Goal: Obtain resource: Obtain resource

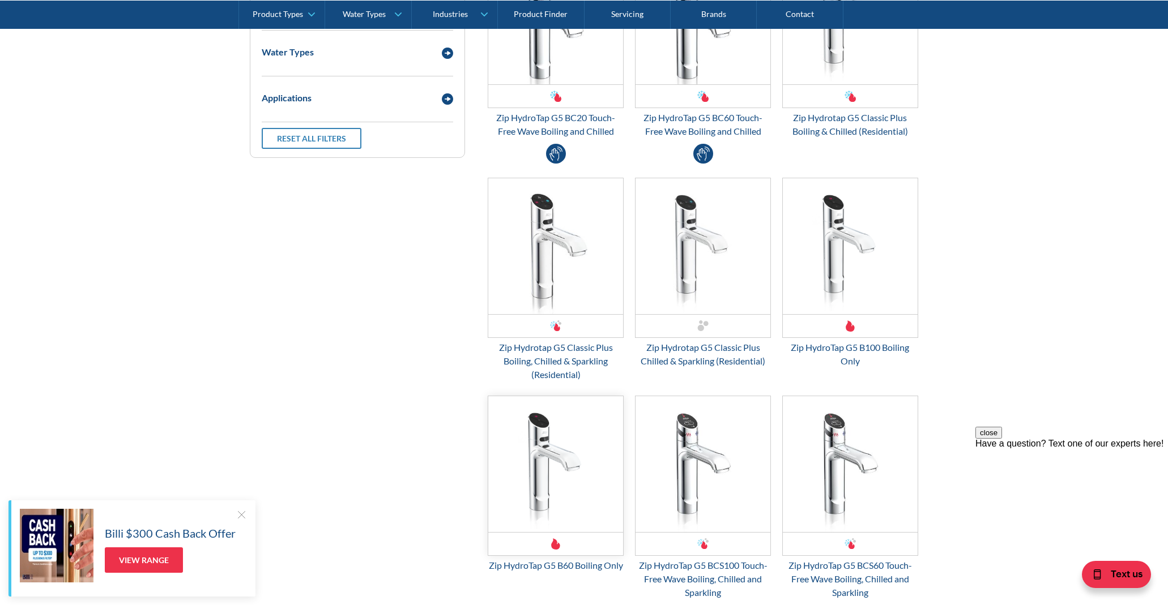
scroll to position [1626, 0]
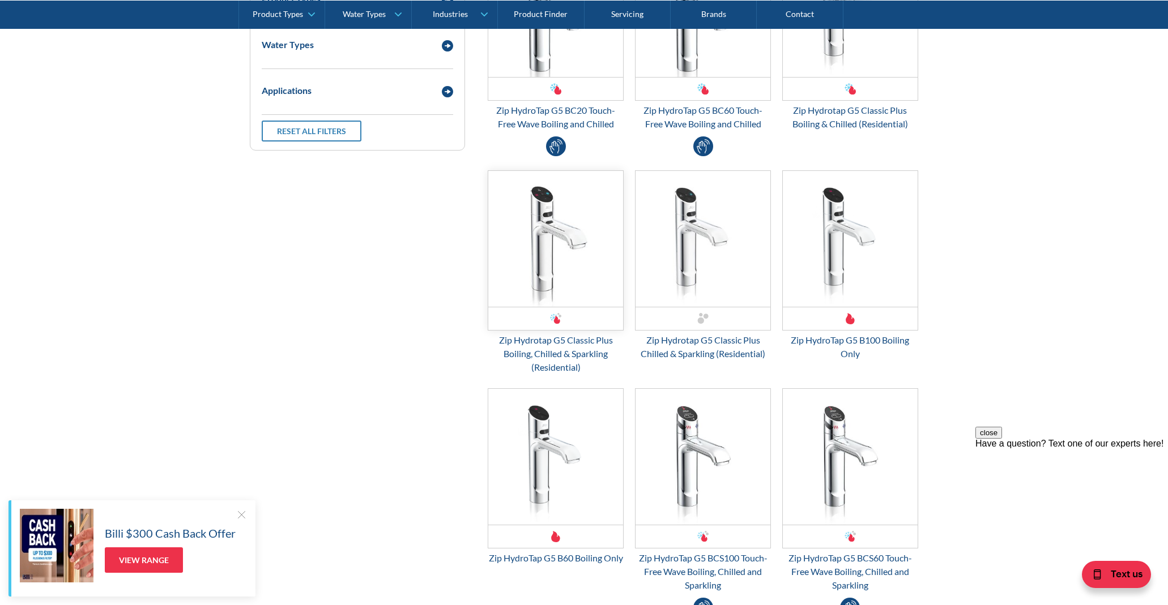
click at [540, 269] on img "Email Form 3" at bounding box center [555, 239] width 135 height 136
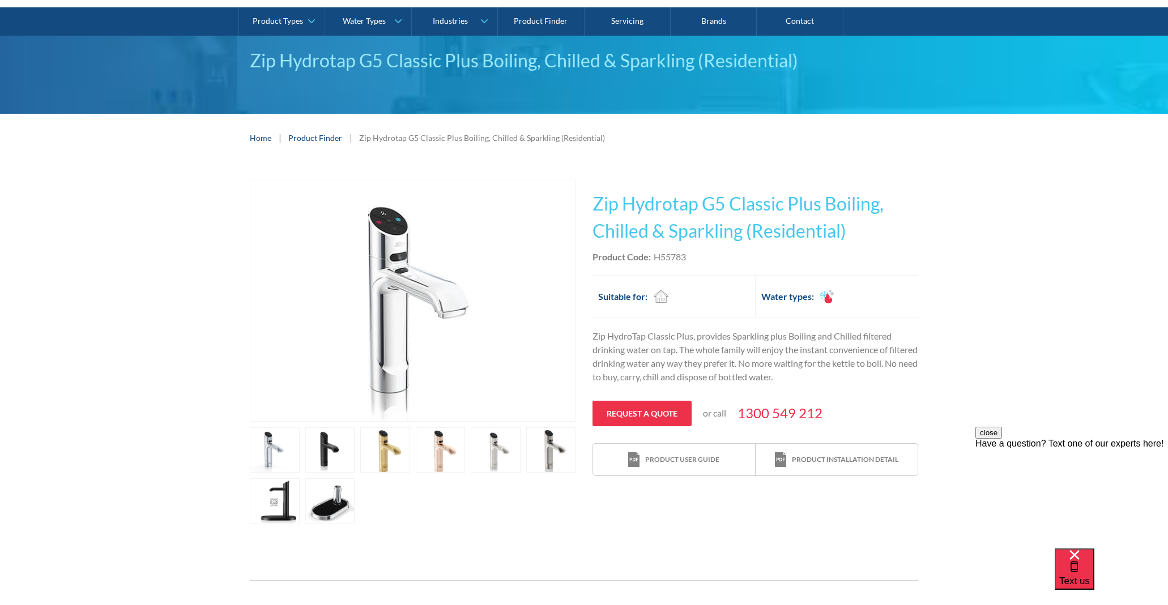
click at [282, 514] on link "open lightbox" at bounding box center [275, 501] width 50 height 45
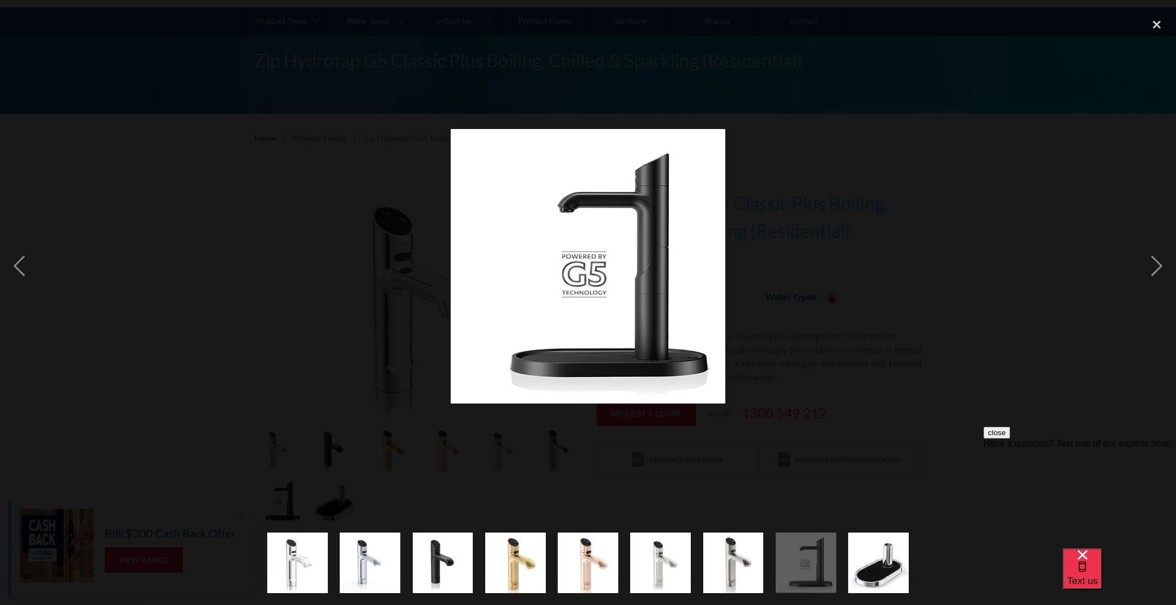
click at [360, 579] on img "show item 2 of 9" at bounding box center [370, 563] width 61 height 74
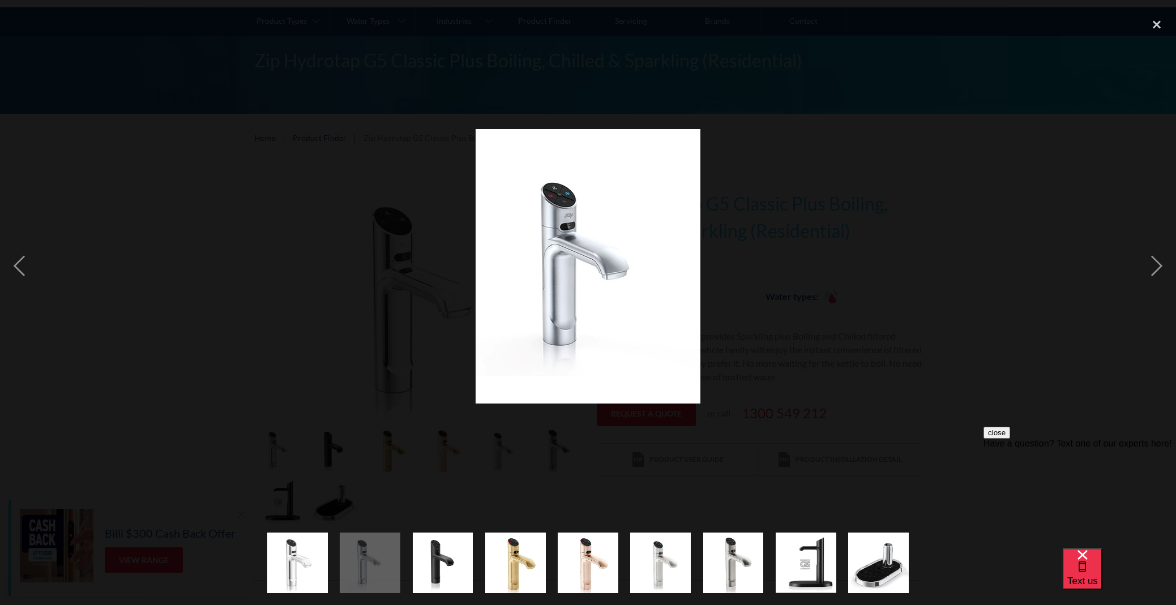
click at [454, 572] on img "show item 3 of 9" at bounding box center [443, 563] width 61 height 74
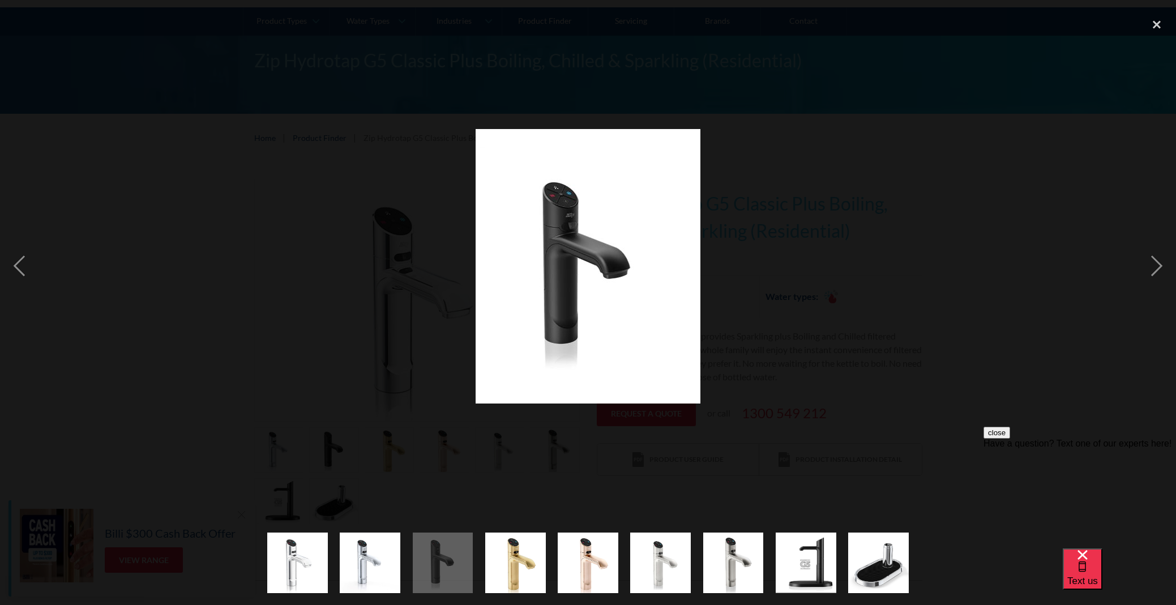
click at [523, 573] on img "show item 4 of 9" at bounding box center [515, 563] width 61 height 74
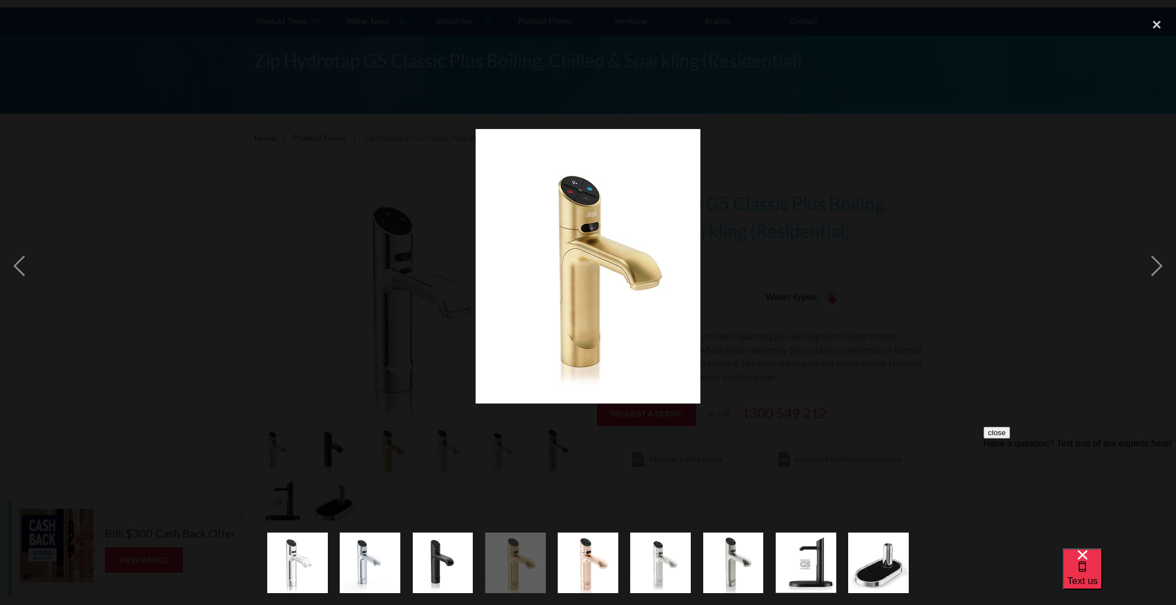
click at [605, 571] on img "show item 5 of 9" at bounding box center [588, 563] width 61 height 74
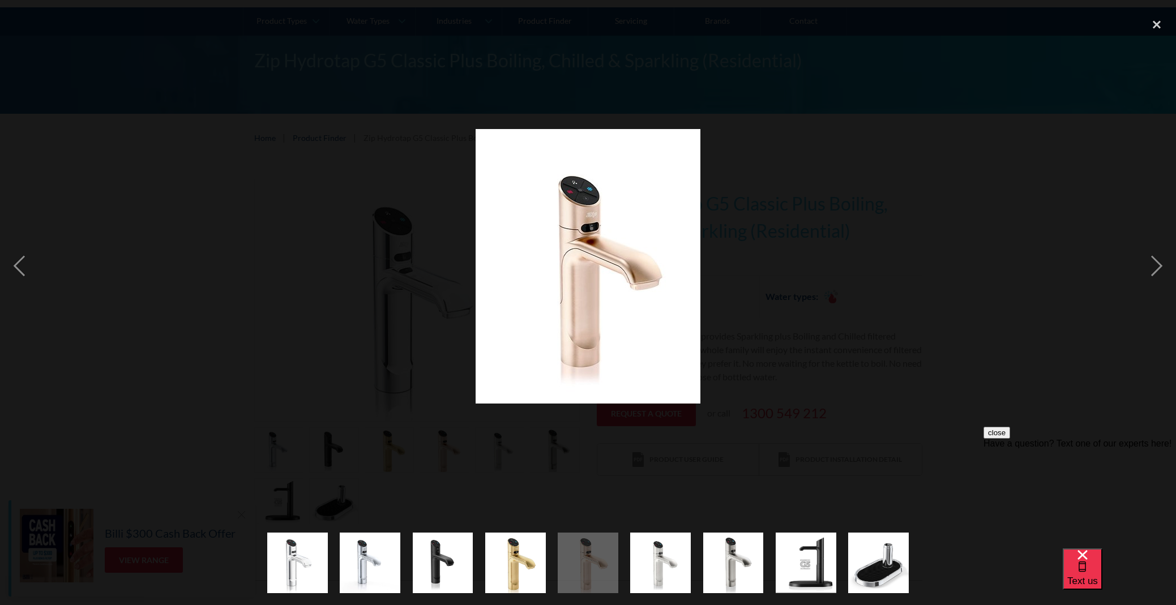
click at [668, 565] on img "show item 6 of 9" at bounding box center [660, 563] width 61 height 74
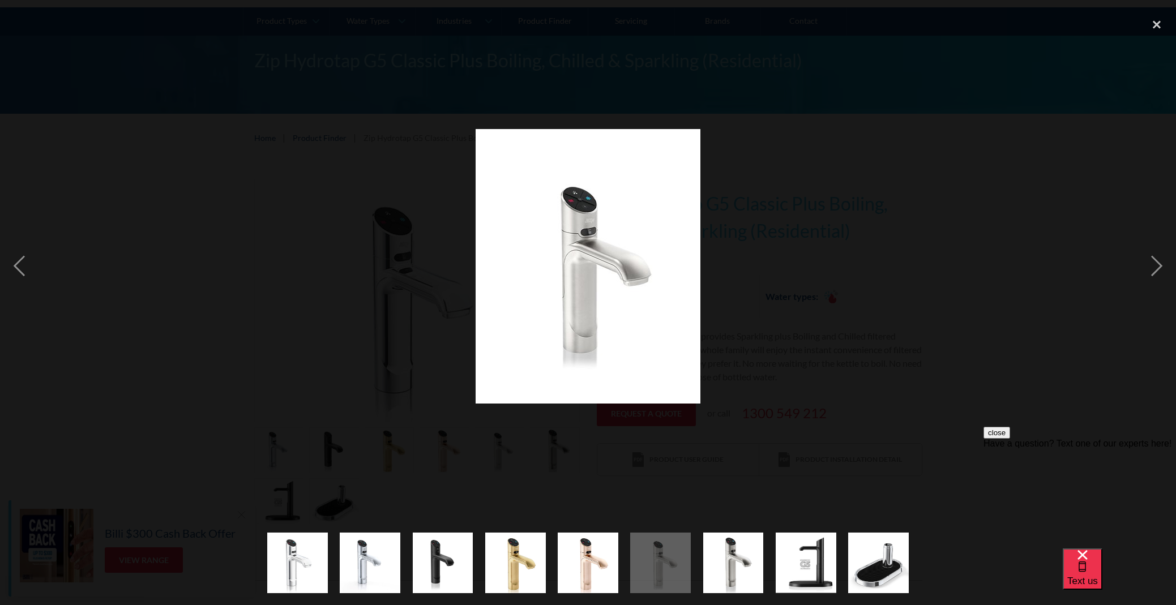
click at [894, 564] on img "show item 9 of 9" at bounding box center [878, 563] width 61 height 74
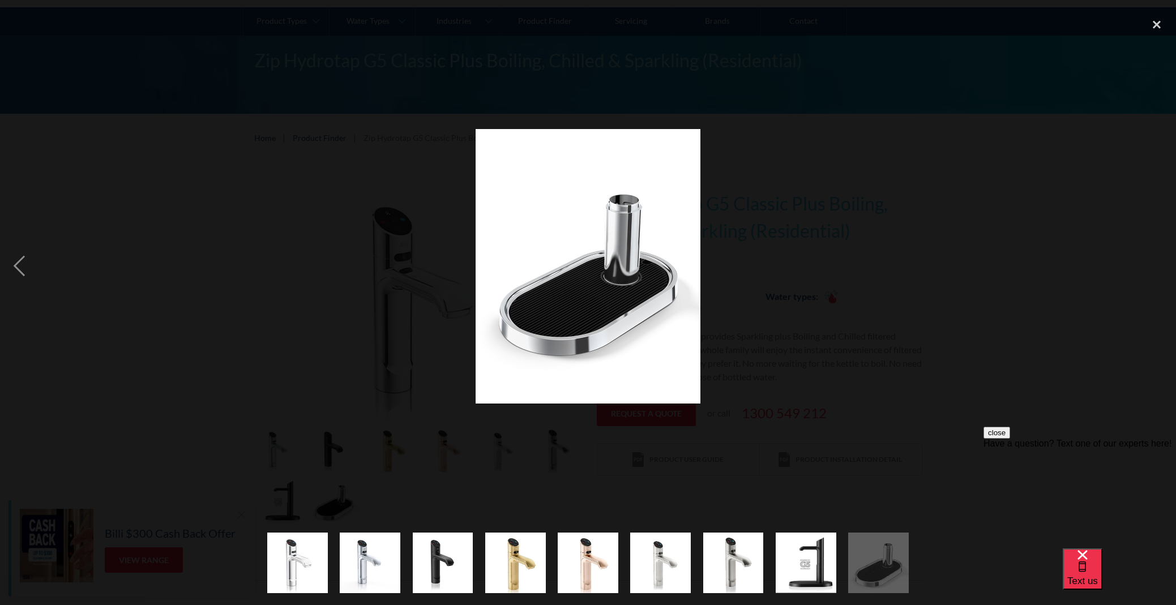
click at [810, 562] on img "show item 8 of 9" at bounding box center [806, 563] width 61 height 61
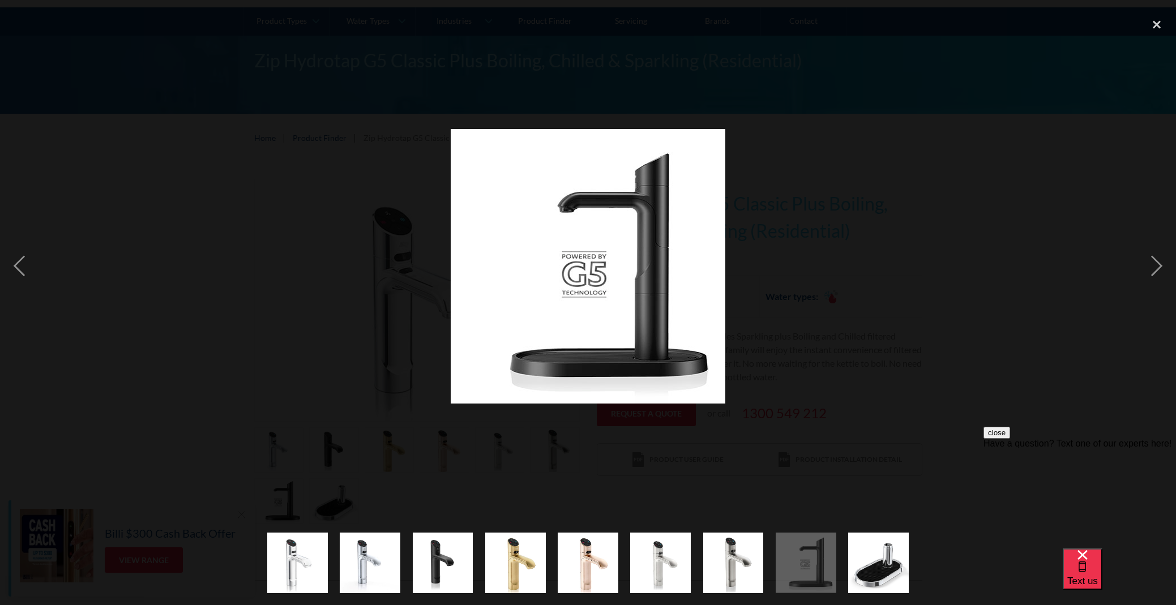
click at [728, 566] on img "show item 7 of 9" at bounding box center [733, 563] width 61 height 74
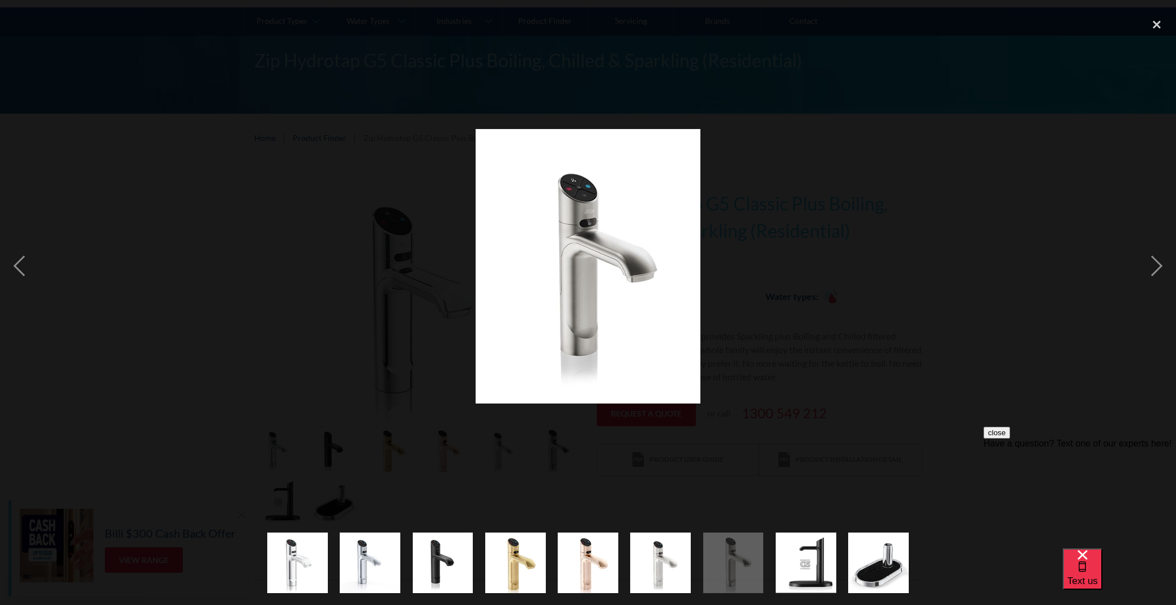
click at [835, 562] on img "show item 8 of 9" at bounding box center [806, 563] width 61 height 61
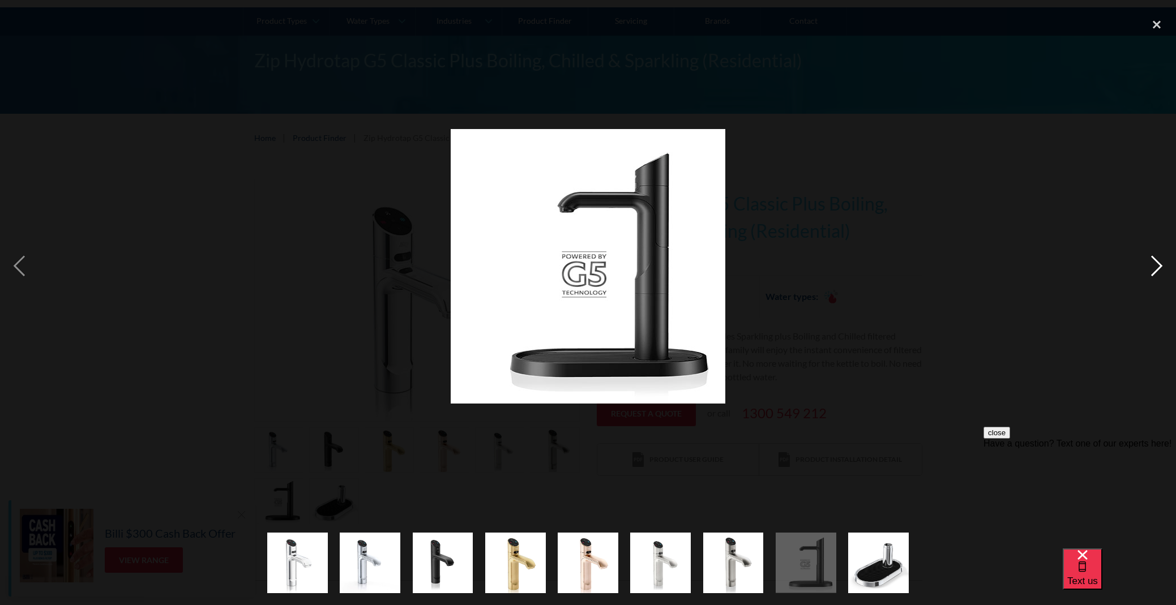
click at [1157, 266] on div "next image" at bounding box center [1157, 266] width 39 height 509
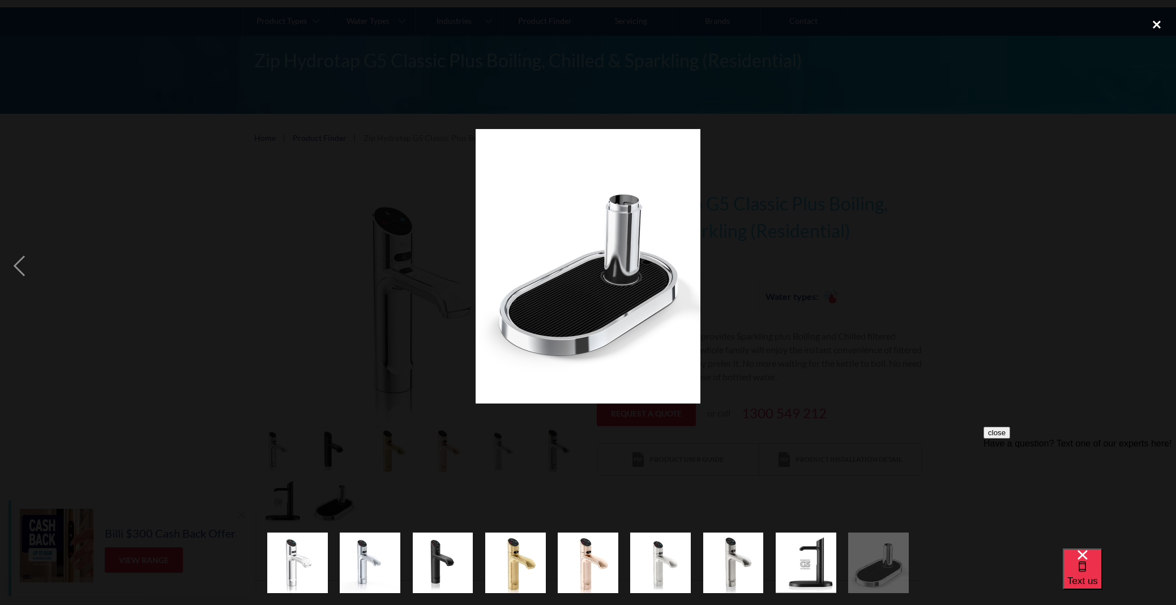
click at [1159, 21] on div "close lightbox" at bounding box center [1157, 24] width 39 height 25
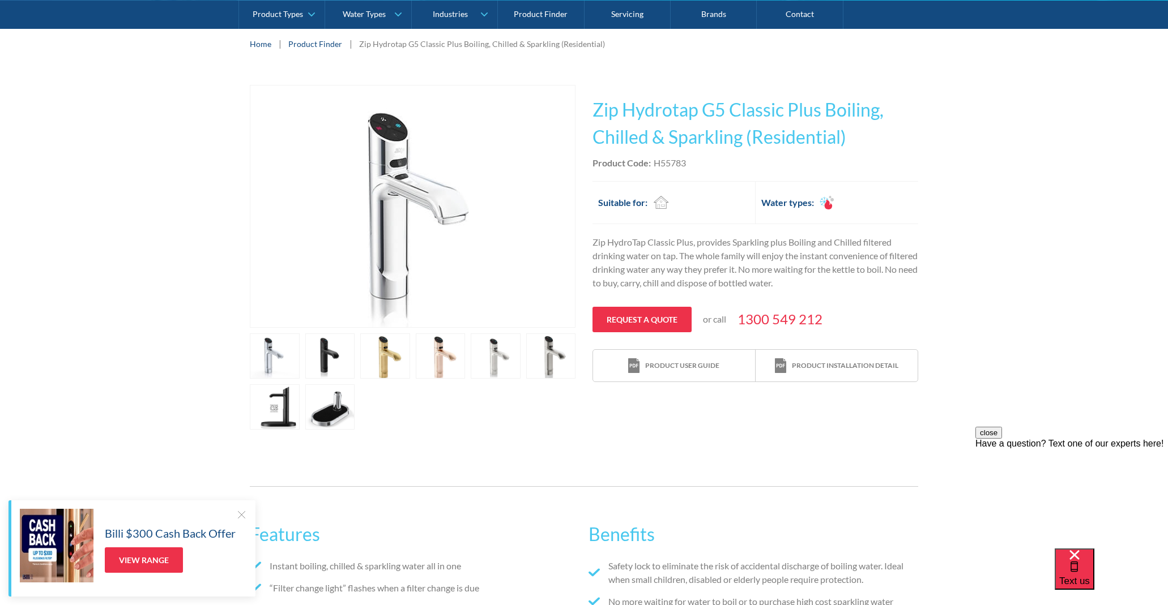
scroll to position [219, 0]
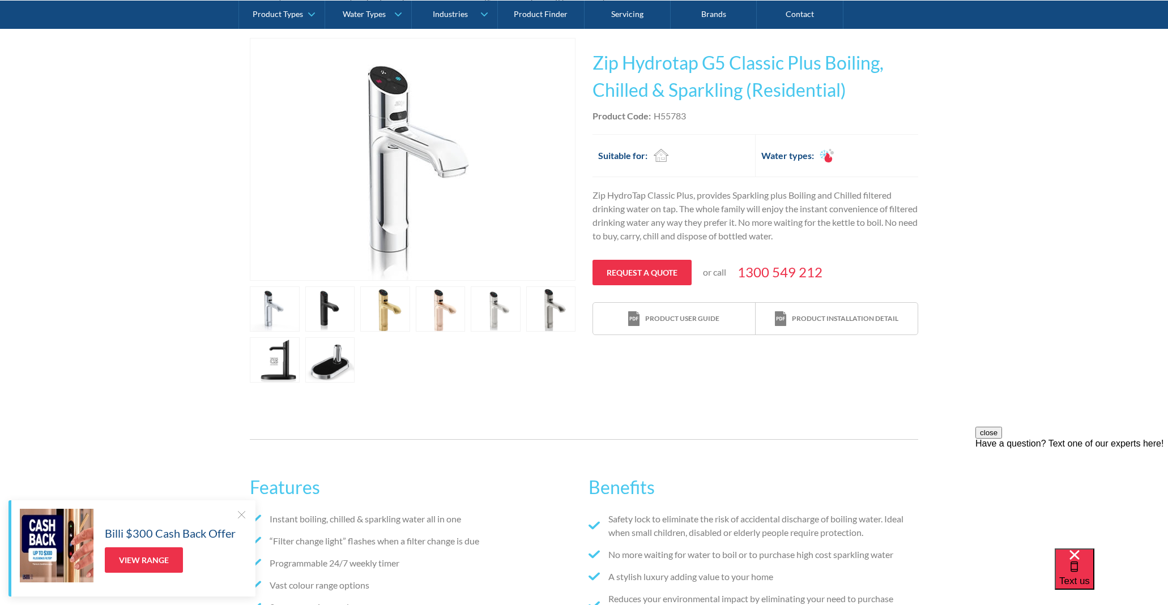
click at [240, 518] on div at bounding box center [241, 514] width 11 height 11
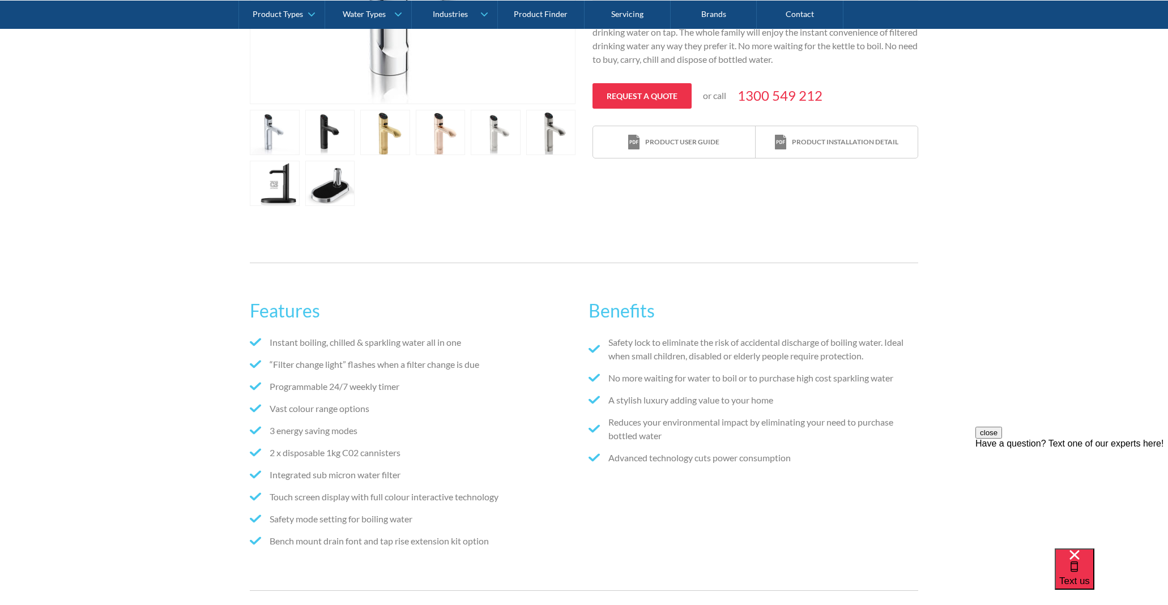
scroll to position [281, 0]
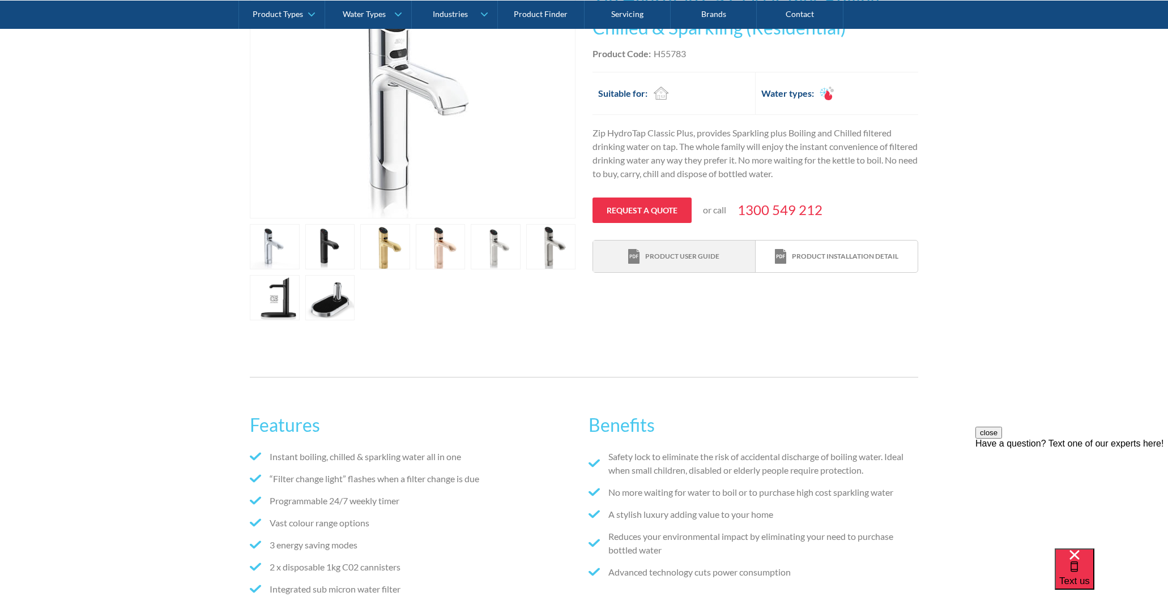
click at [665, 254] on div "Product user guide" at bounding box center [682, 256] width 74 height 10
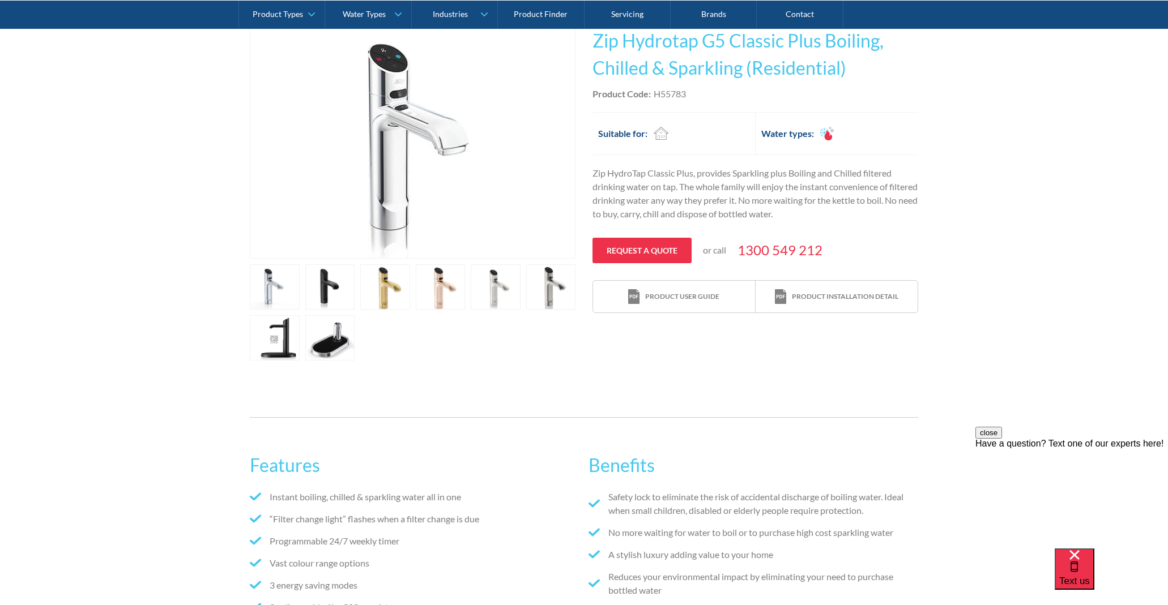
scroll to position [203, 0]
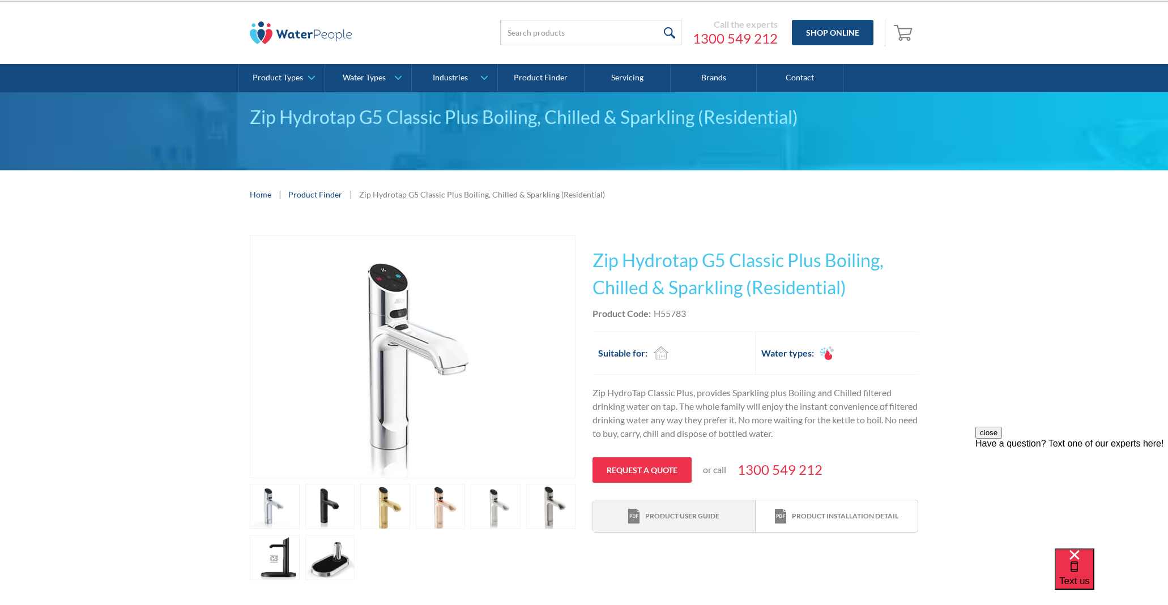
scroll to position [39, 0]
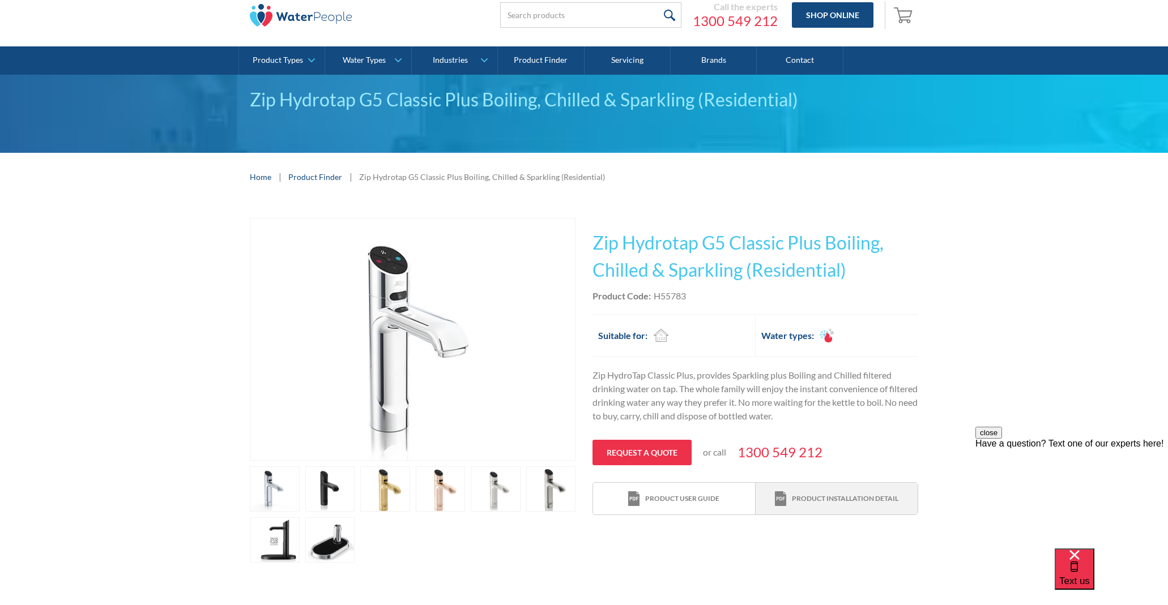
click at [837, 497] on div "Product installation detail" at bounding box center [845, 499] width 106 height 10
click at [676, 494] on div "Product user guide" at bounding box center [682, 499] width 74 height 10
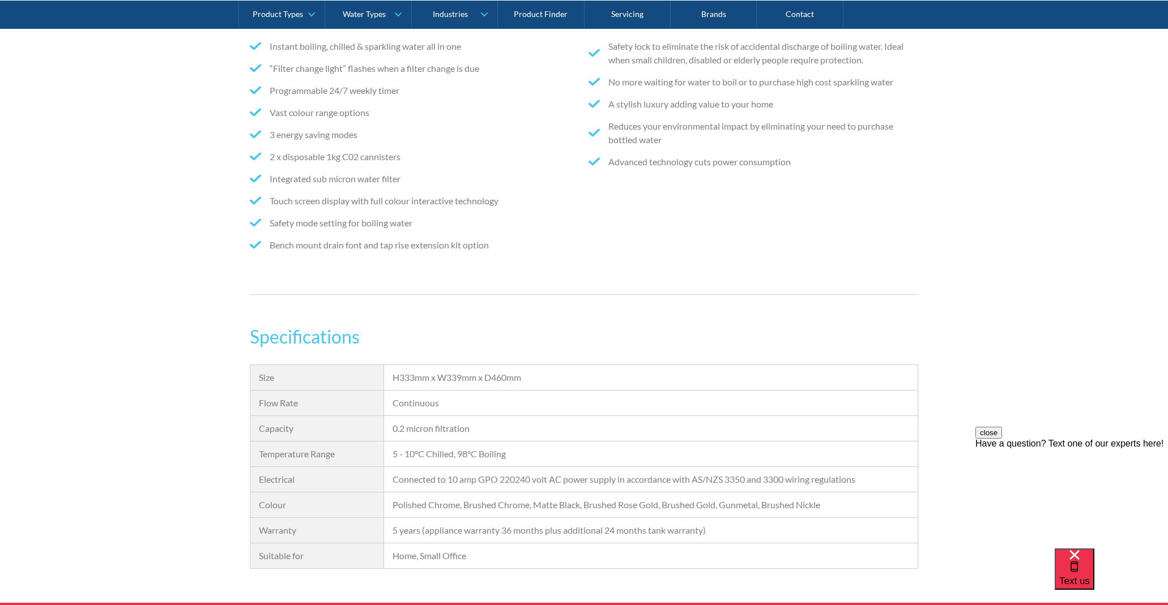
scroll to position [677, 0]
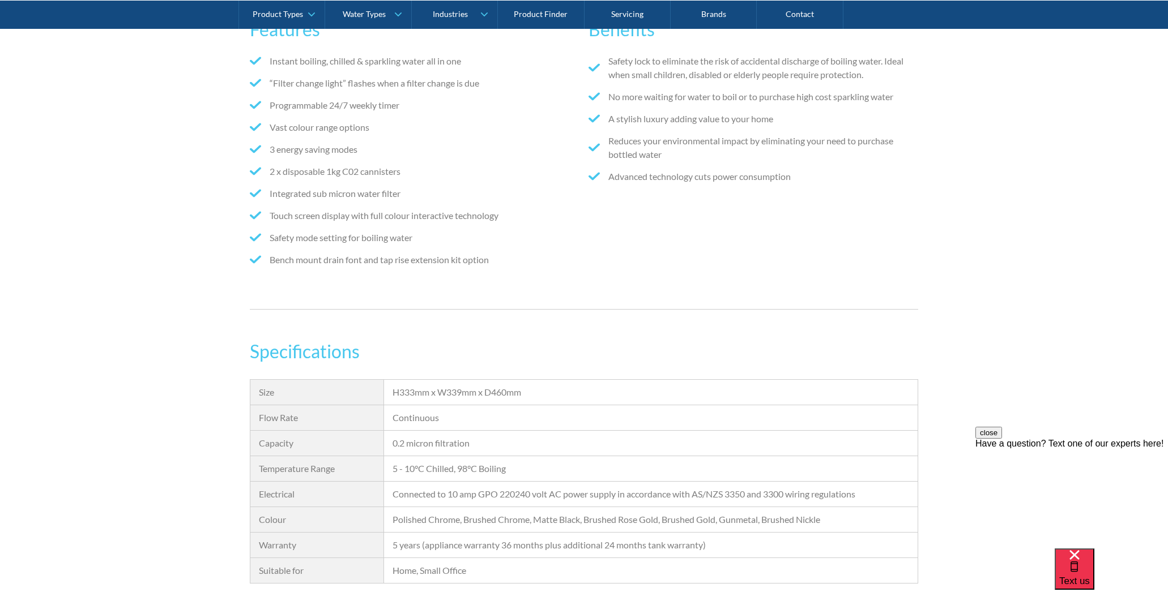
click at [532, 392] on div "H333mm x W339mm x D460mm" at bounding box center [650, 393] width 516 height 14
